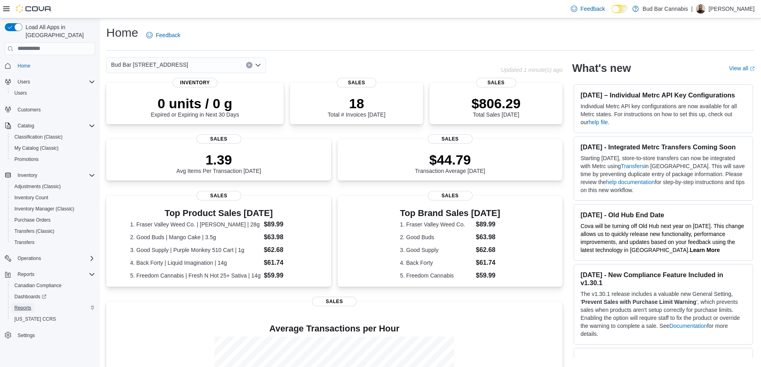
click at [26, 305] on span "Reports" at bounding box center [22, 308] width 17 height 6
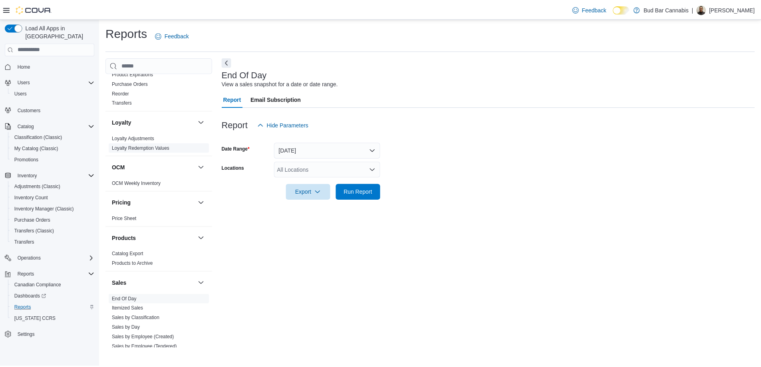
scroll to position [400, 0]
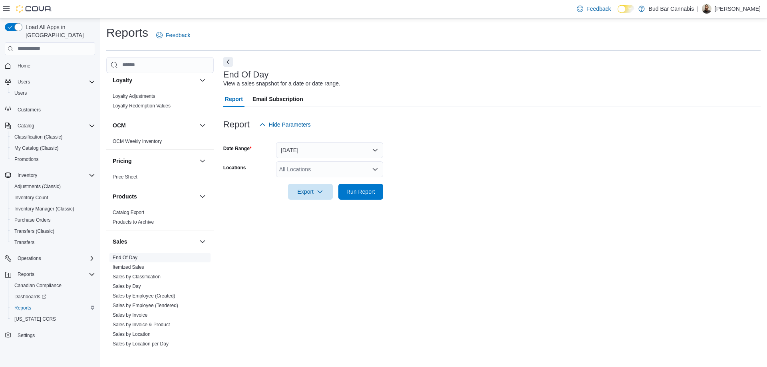
click at [122, 260] on link "End Of Day" at bounding box center [125, 258] width 25 height 6
click at [354, 192] on span "Run Report" at bounding box center [361, 191] width 29 height 8
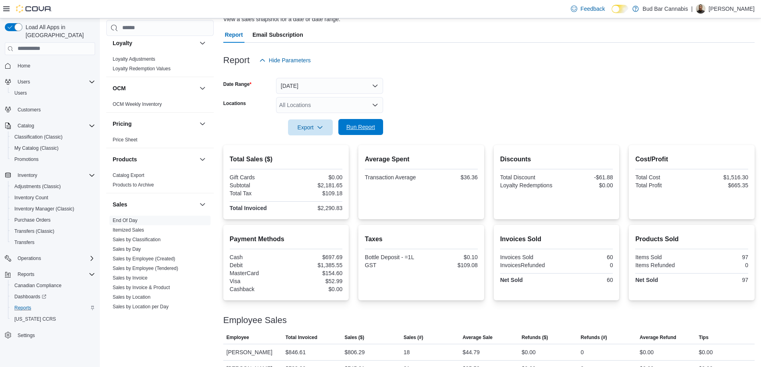
scroll to position [130, 0]
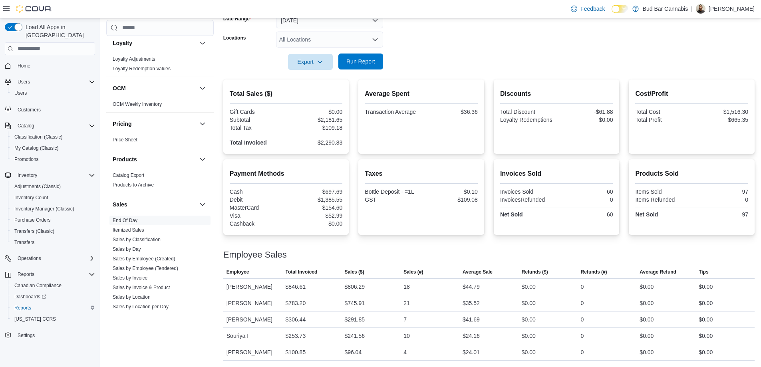
click at [374, 56] on span "Run Report" at bounding box center [360, 62] width 35 height 16
